Goal: Manage account settings

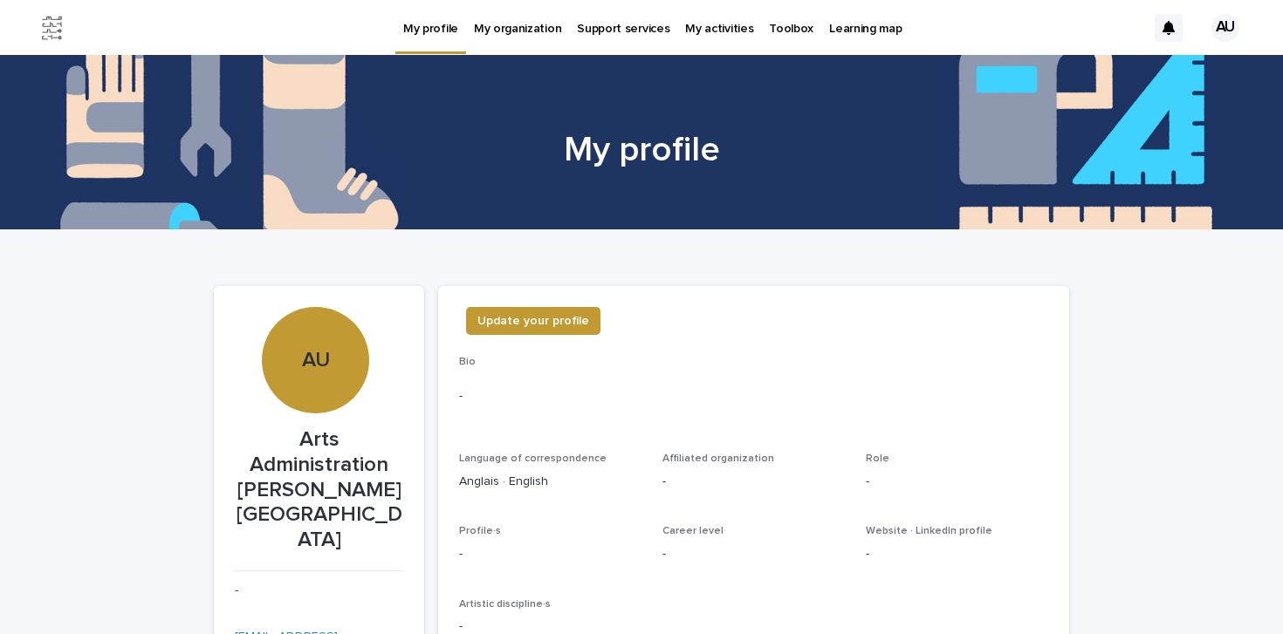
click at [1224, 33] on div "AU" at bounding box center [1225, 28] width 28 height 28
